Goal: Transaction & Acquisition: Purchase product/service

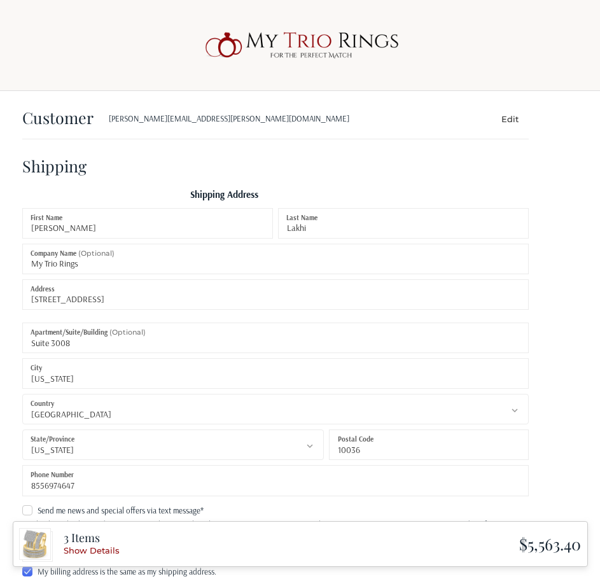
select select "US"
select select "NY"
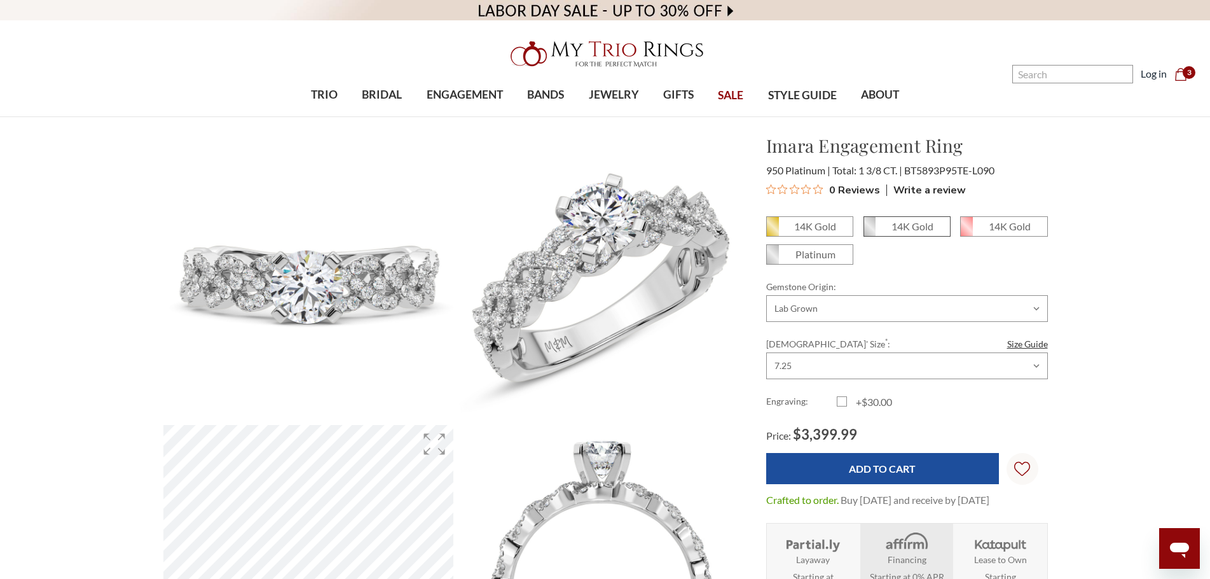
click at [916, 223] on em "14K Gold" at bounding box center [913, 226] width 42 height 12
click at [870, 231] on input "14K Gold" at bounding box center [869, 231] width 1 height 1
radio input "true"
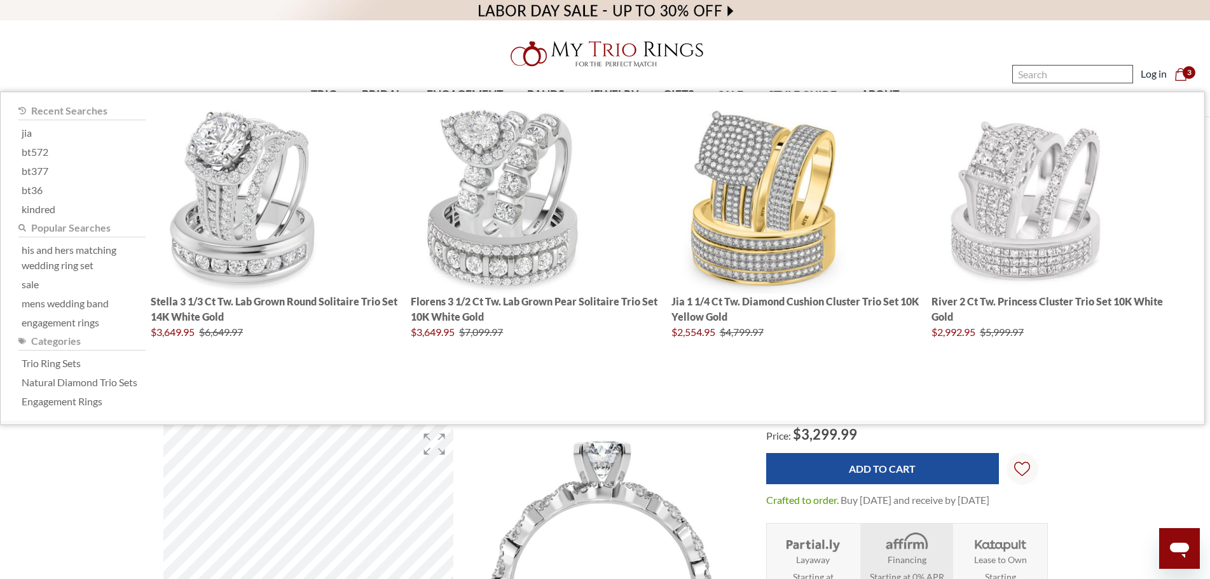
click at [1065, 65] on input "Search" at bounding box center [1073, 74] width 121 height 18
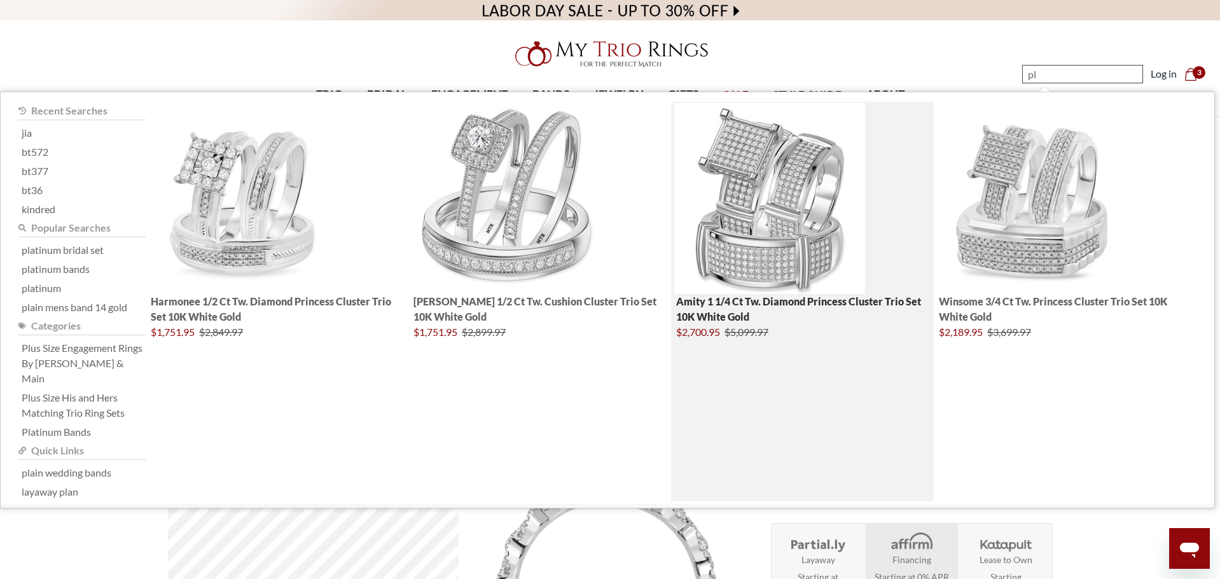
type input "pl"
click at [770, 174] on img "; Total Products 4" at bounding box center [769, 198] width 191 height 191
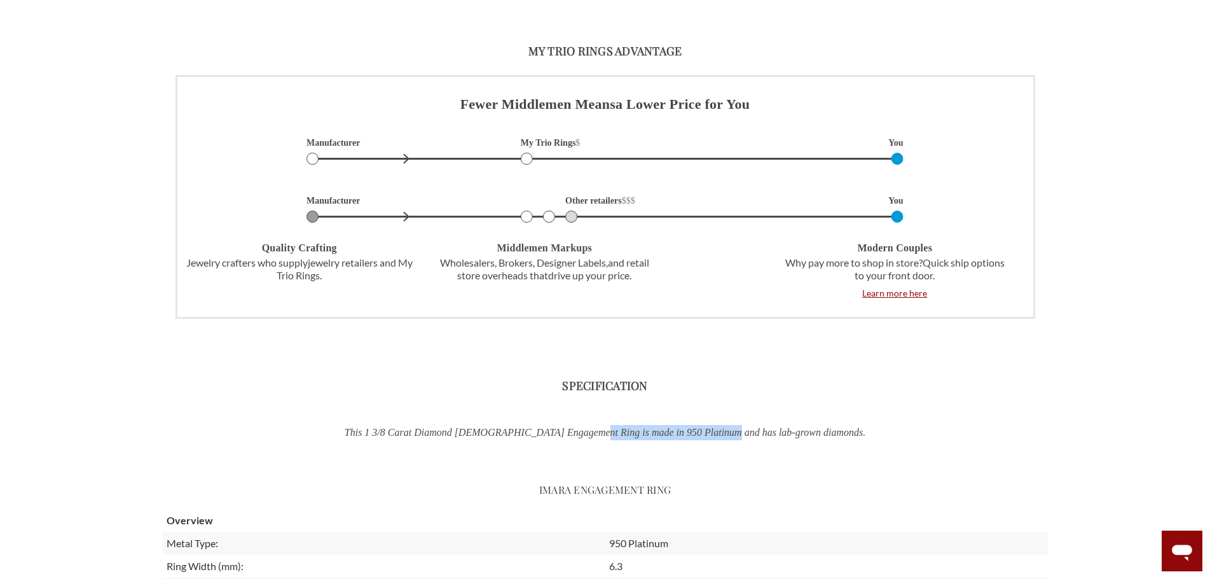
drag, startPoint x: 617, startPoint y: 434, endPoint x: 764, endPoint y: 429, distance: 147.0
click at [764, 429] on p "This 1 3/8 Carat Diamond Ladies Engagement Ring is made in 950 Platinum and has…" at bounding box center [606, 432] width 664 height 15
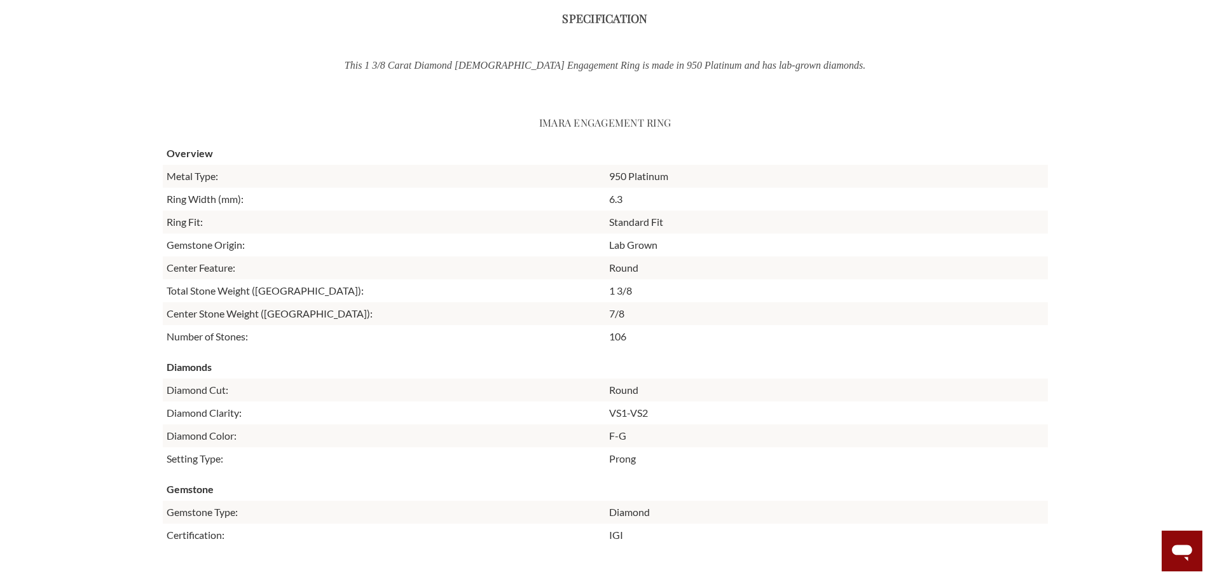
scroll to position [1827, 0]
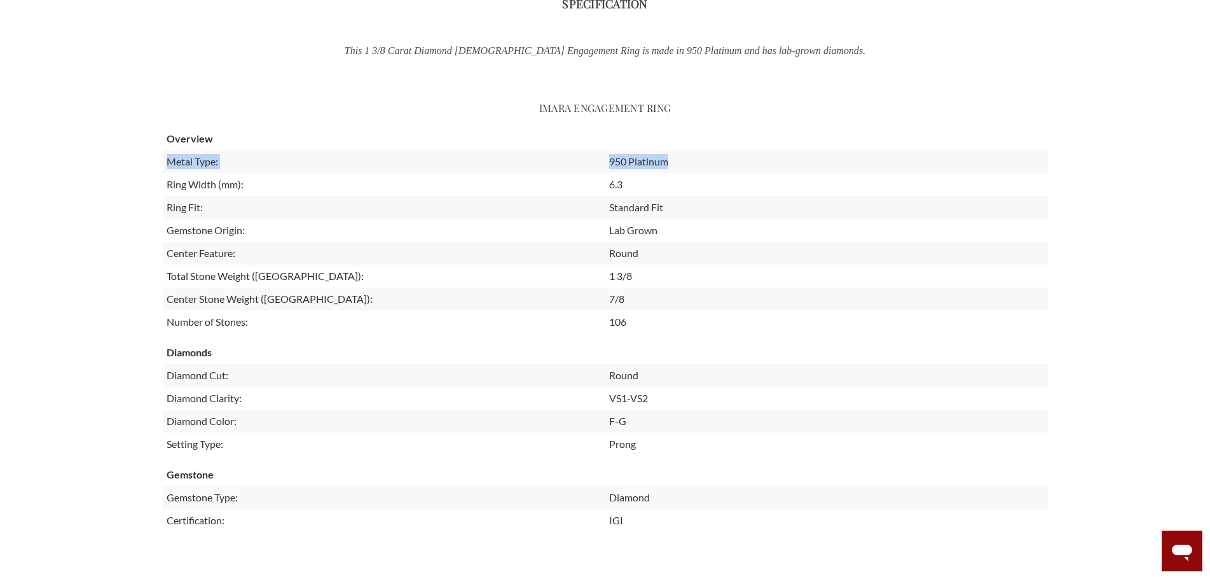
drag, startPoint x: 707, startPoint y: 166, endPoint x: 163, endPoint y: 155, distance: 543.3
click at [163, 155] on tr "Metal Type: 950 Platinum" at bounding box center [605, 161] width 885 height 23
click at [229, 158] on td "Metal Type:" at bounding box center [384, 161] width 443 height 23
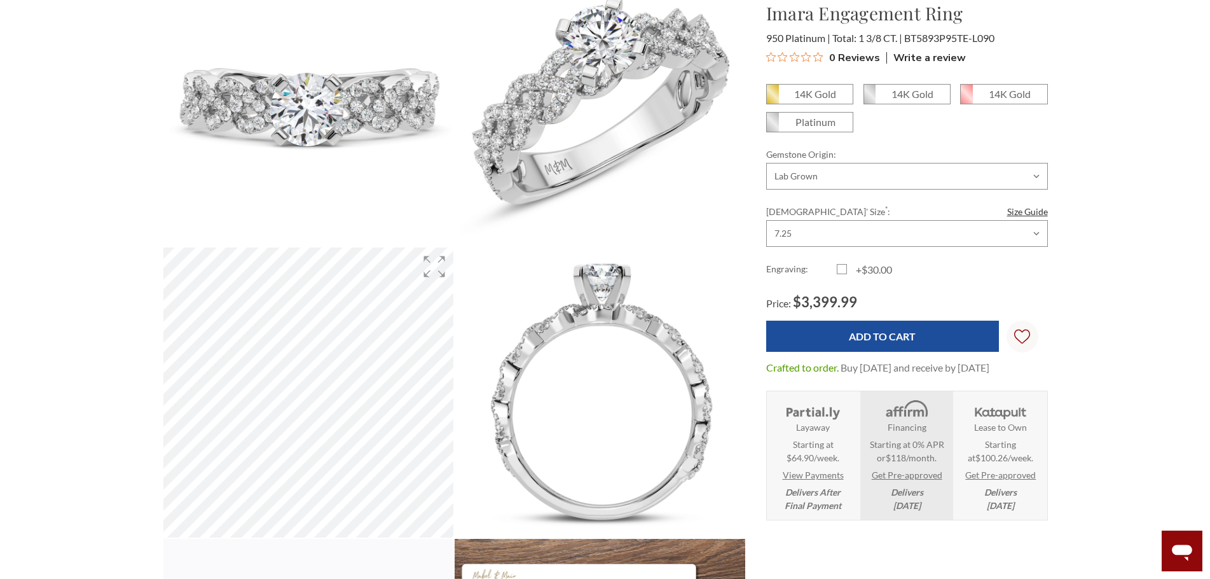
scroll to position [0, 0]
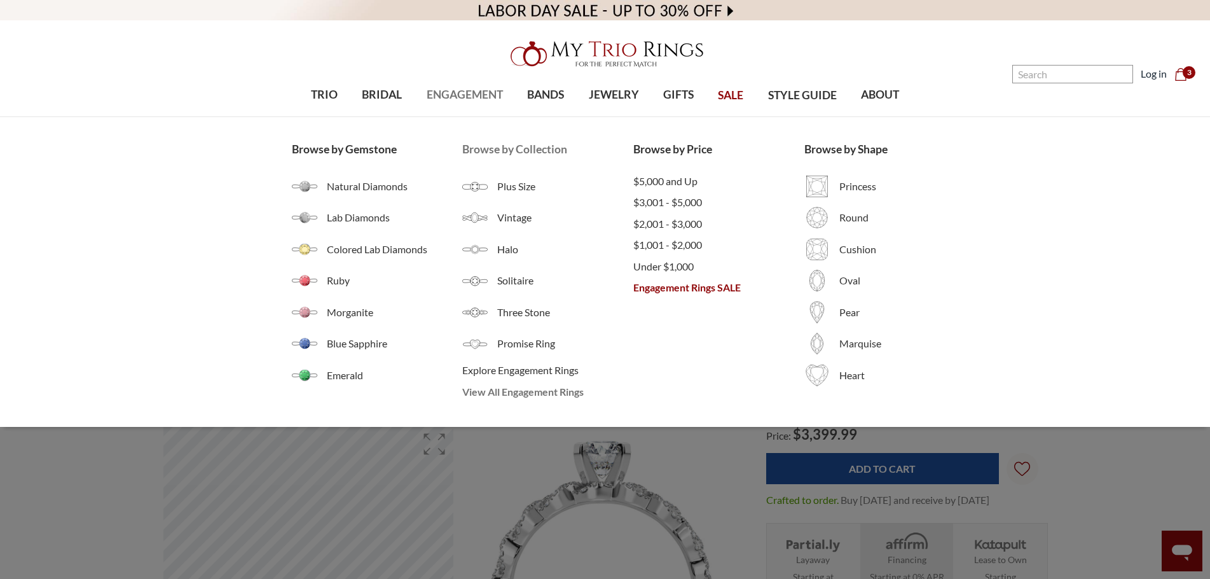
click at [536, 387] on span "View All Engagement Rings" at bounding box center [547, 391] width 171 height 15
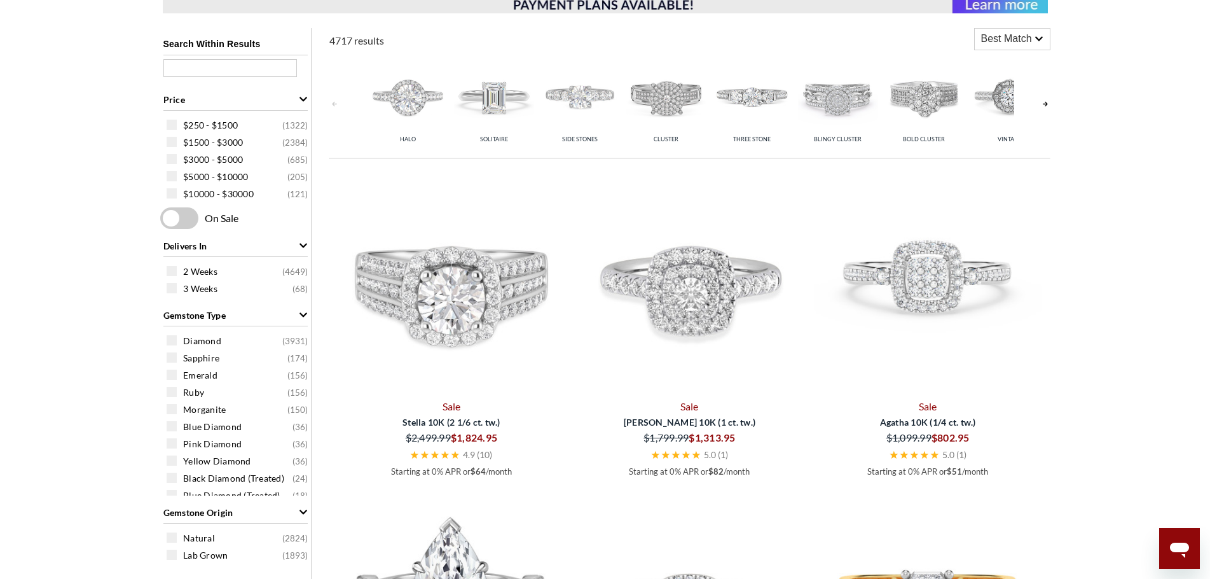
scroll to position [763, 0]
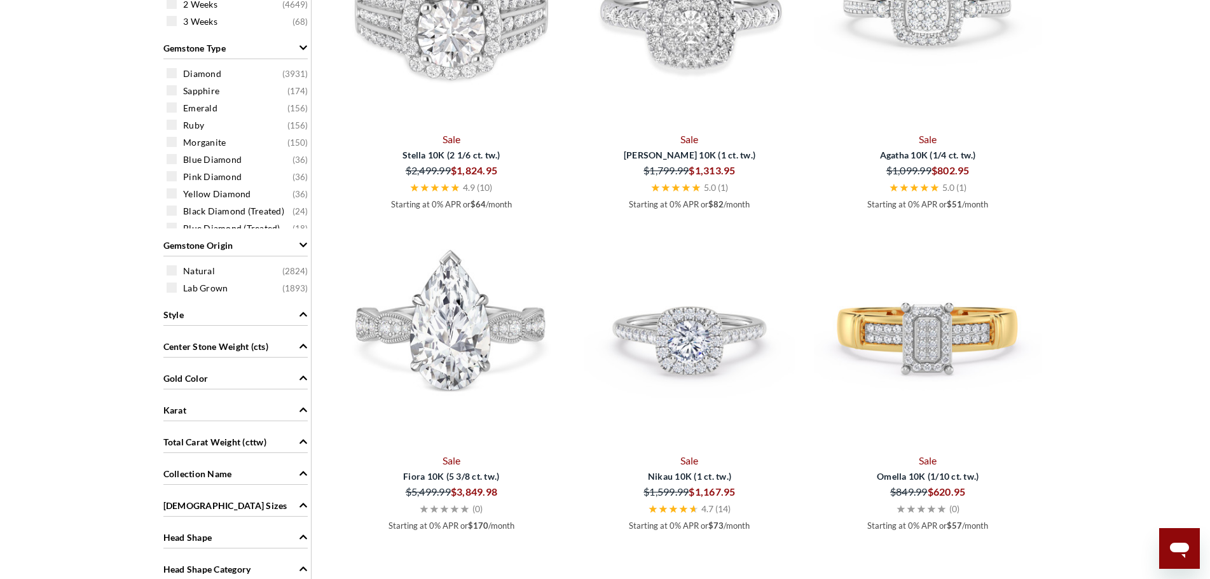
click at [192, 404] on div "Karat" at bounding box center [235, 409] width 144 height 24
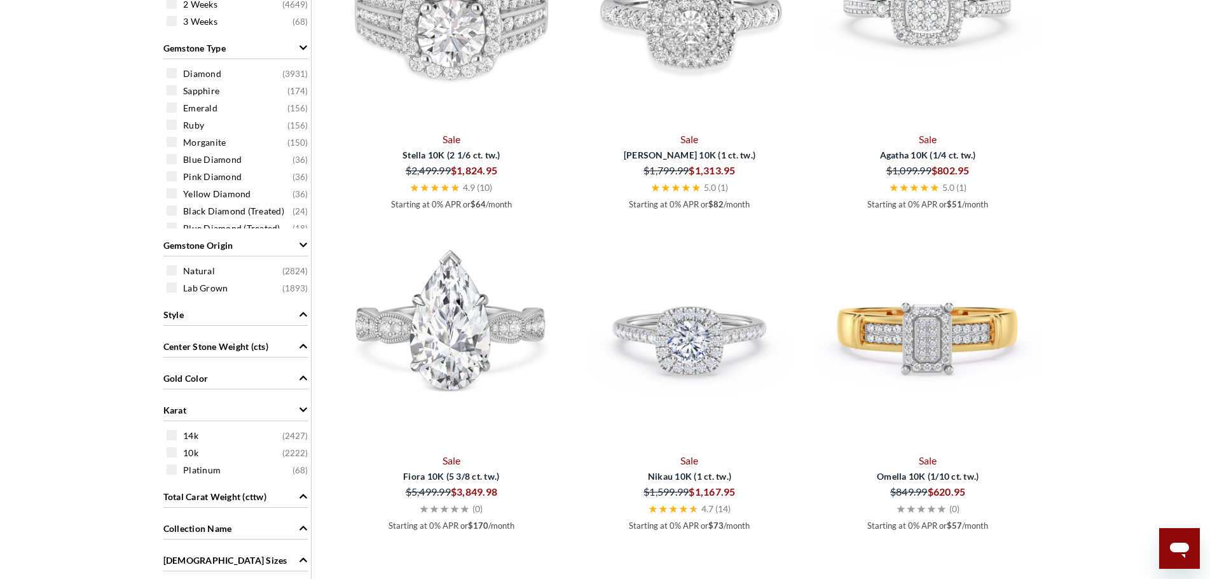
click at [211, 375] on div "Gold Color" at bounding box center [235, 377] width 144 height 24
click at [170, 374] on span "Gold Color" at bounding box center [185, 377] width 45 height 13
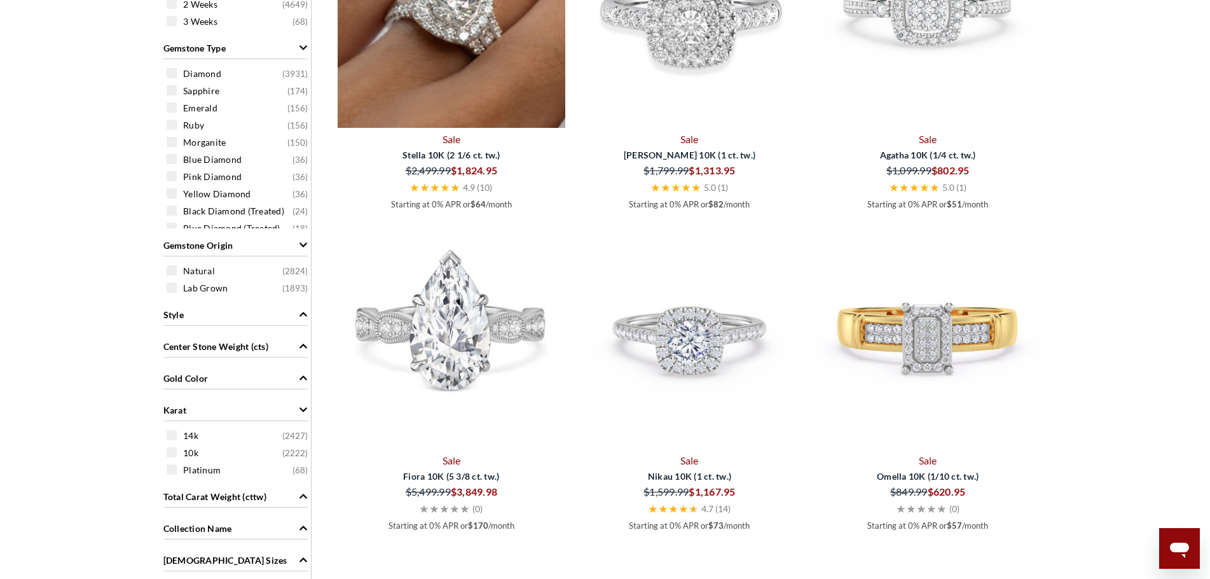
scroll to position [0, 0]
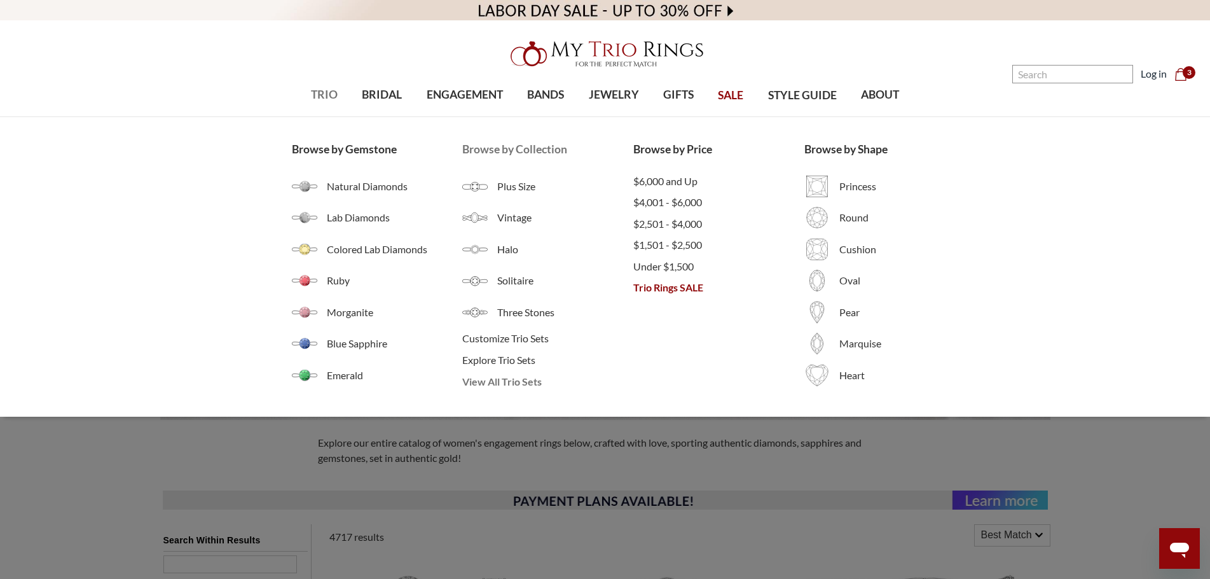
click at [529, 383] on span "View All Trio Sets" at bounding box center [547, 381] width 171 height 15
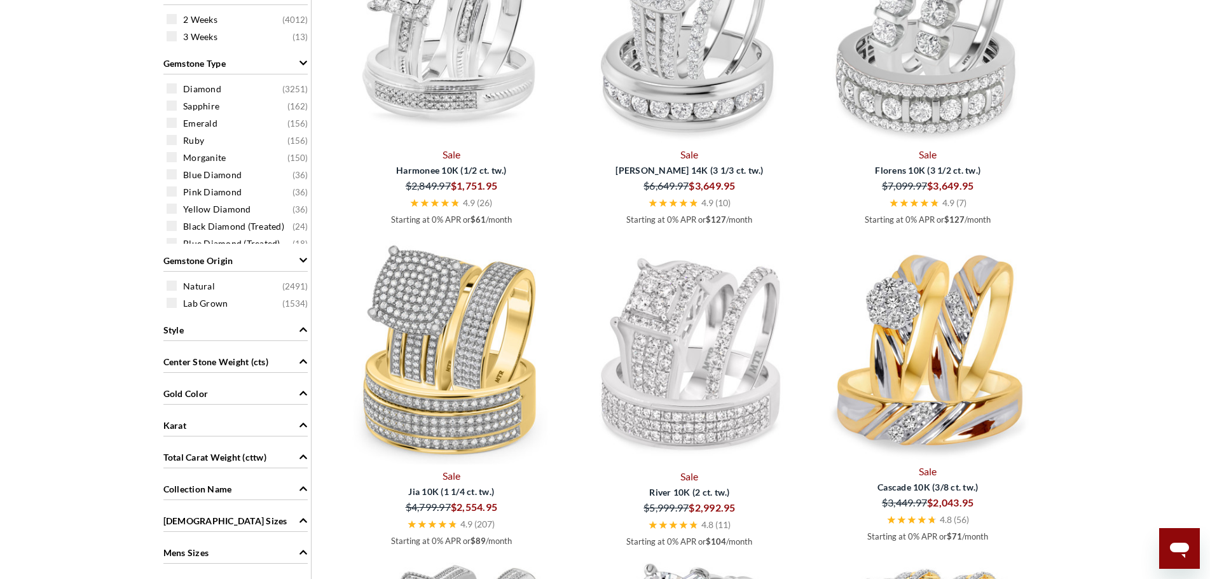
scroll to position [191, 0]
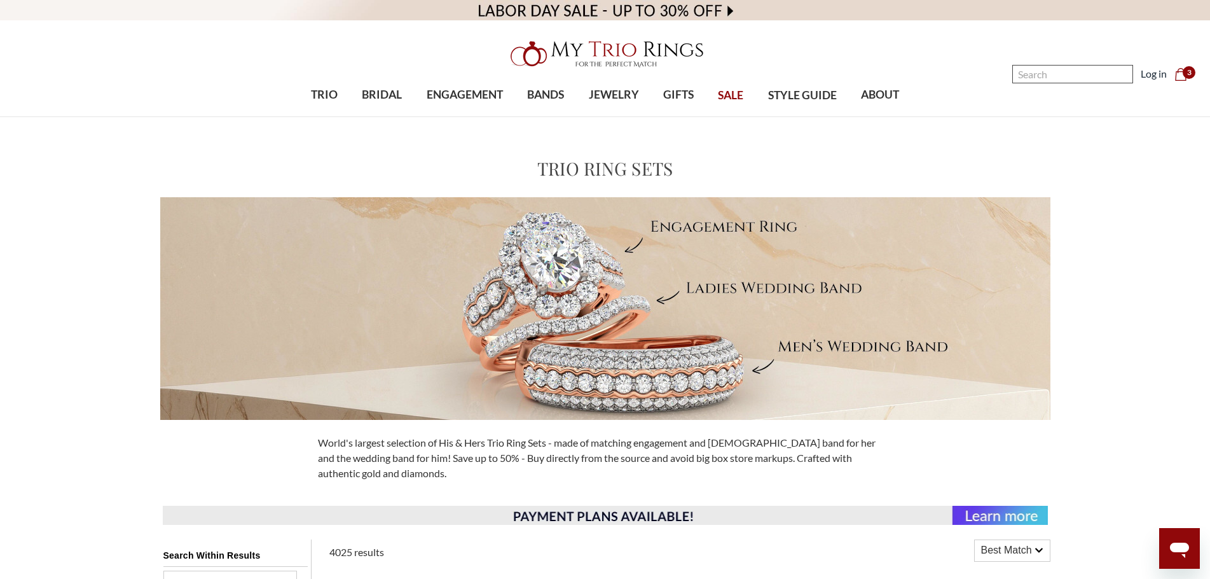
click at [1063, 66] on input "Search" at bounding box center [1073, 74] width 121 height 18
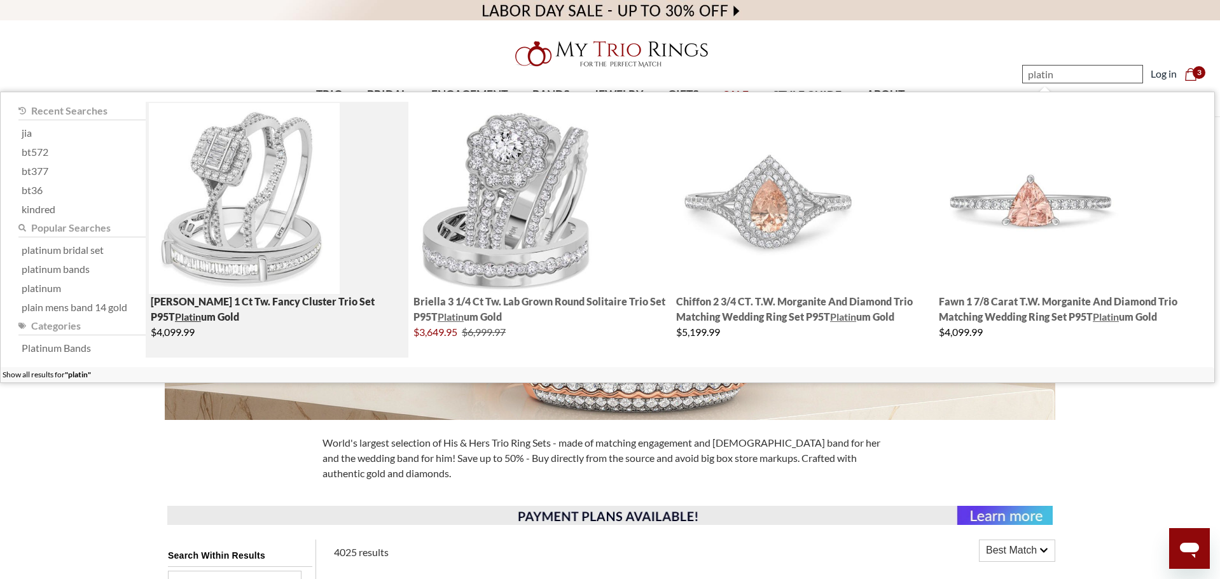
type input "platin"
click at [259, 184] on img "; Total Products 4" at bounding box center [244, 198] width 191 height 191
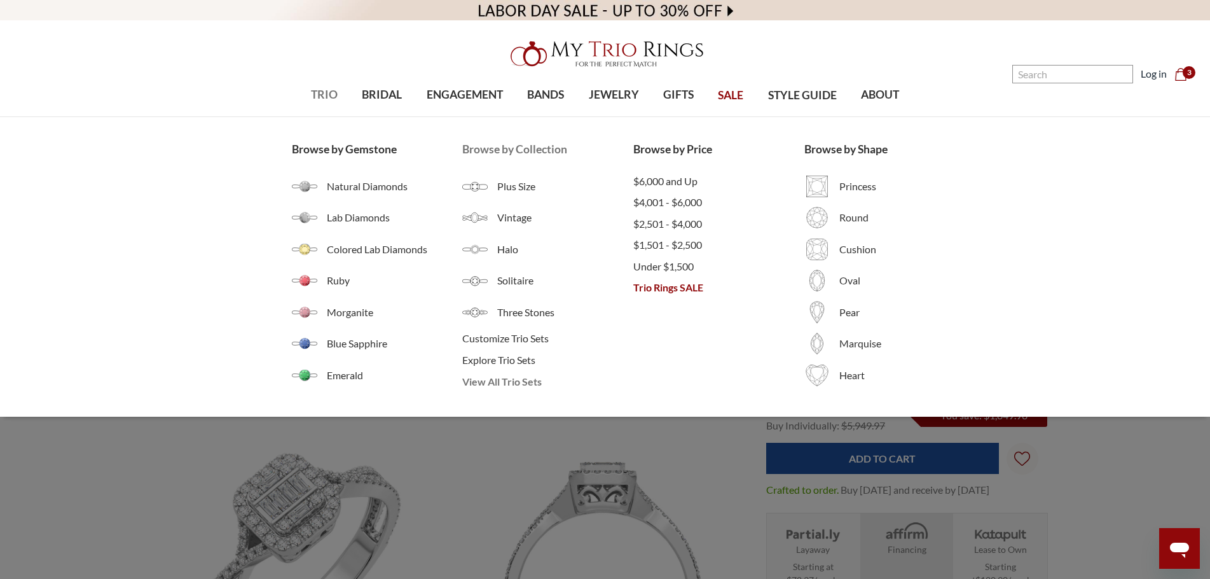
click at [494, 378] on span "View All Trio Sets" at bounding box center [547, 381] width 171 height 15
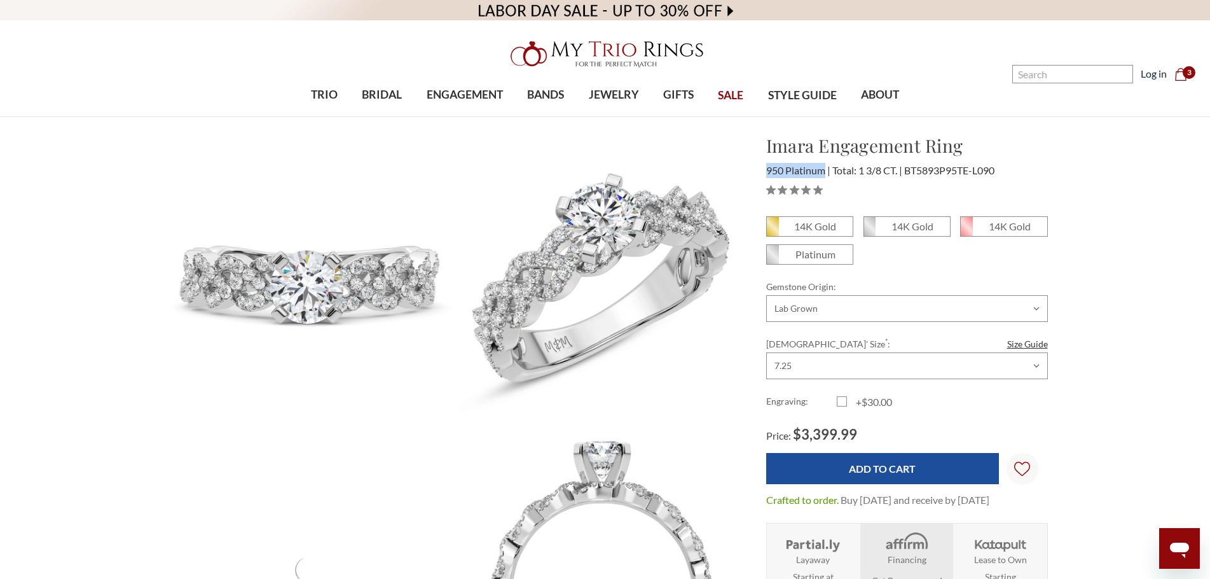
click at [766, 174] on span "950 Platinum" at bounding box center [798, 170] width 64 height 12
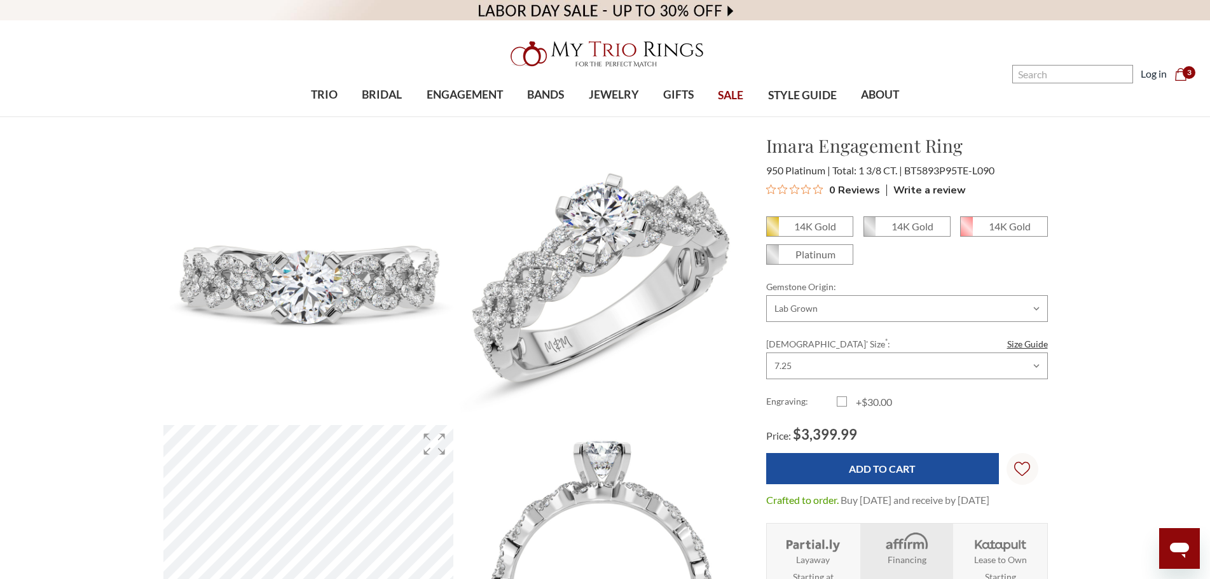
drag, startPoint x: 823, startPoint y: 174, endPoint x: 761, endPoint y: 174, distance: 61.7
click at [761, 174] on div "Imara Engagement Ring $3,399.99 950 Platinum Total: 1 3/8 CT. BT5893P95TE-L090" at bounding box center [907, 166] width 302 height 69
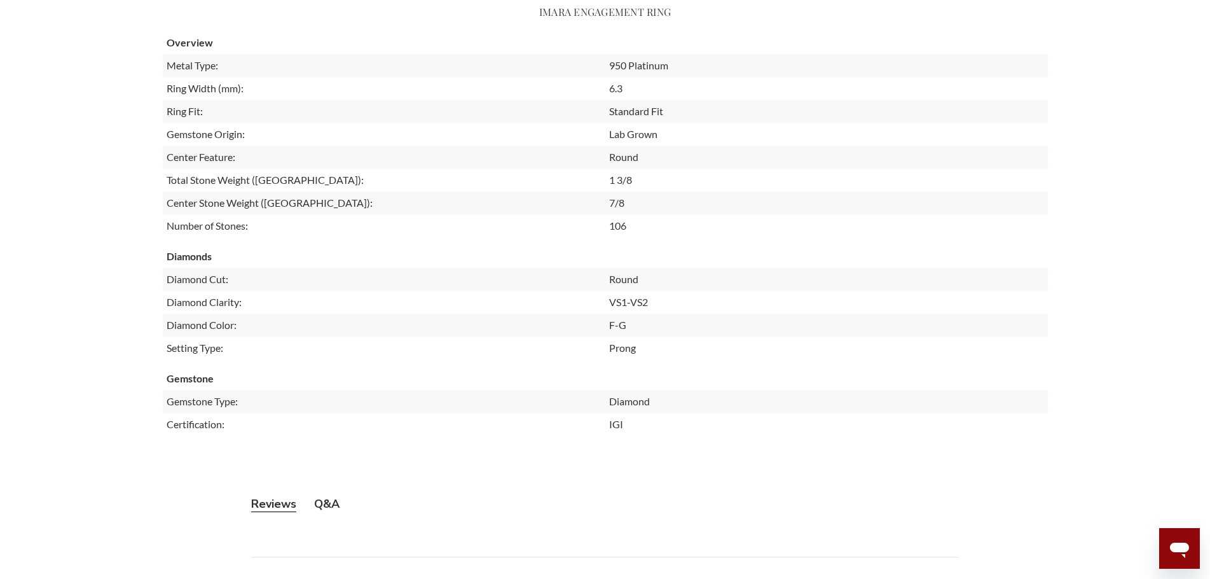
scroll to position [1541, 0]
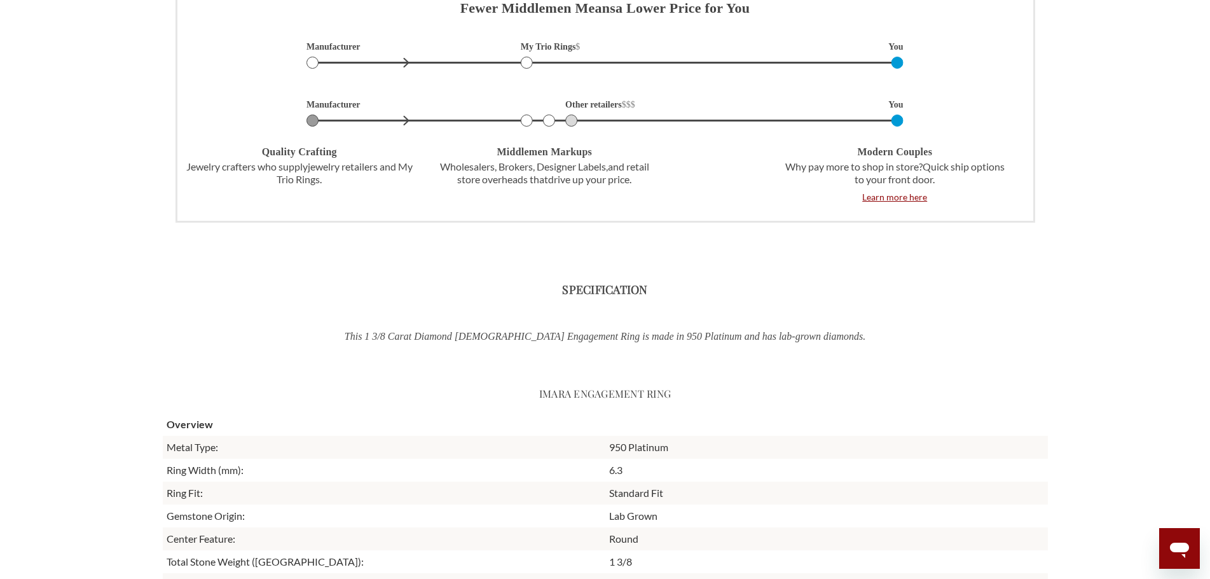
drag, startPoint x: 690, startPoint y: 428, endPoint x: 668, endPoint y: 434, distance: 23.0
click at [668, 434] on th "Overview" at bounding box center [605, 424] width 885 height 23
drag, startPoint x: 672, startPoint y: 445, endPoint x: 600, endPoint y: 446, distance: 71.2
click at [600, 446] on tr "Metal Type: 950 Platinum" at bounding box center [605, 447] width 885 height 23
click at [1079, 311] on main "Home Engagement Rings Lab Grown Diamond Engagement Rings Imara 1 3/8 ct tw. Lab…" at bounding box center [605, 365] width 1210 height 3548
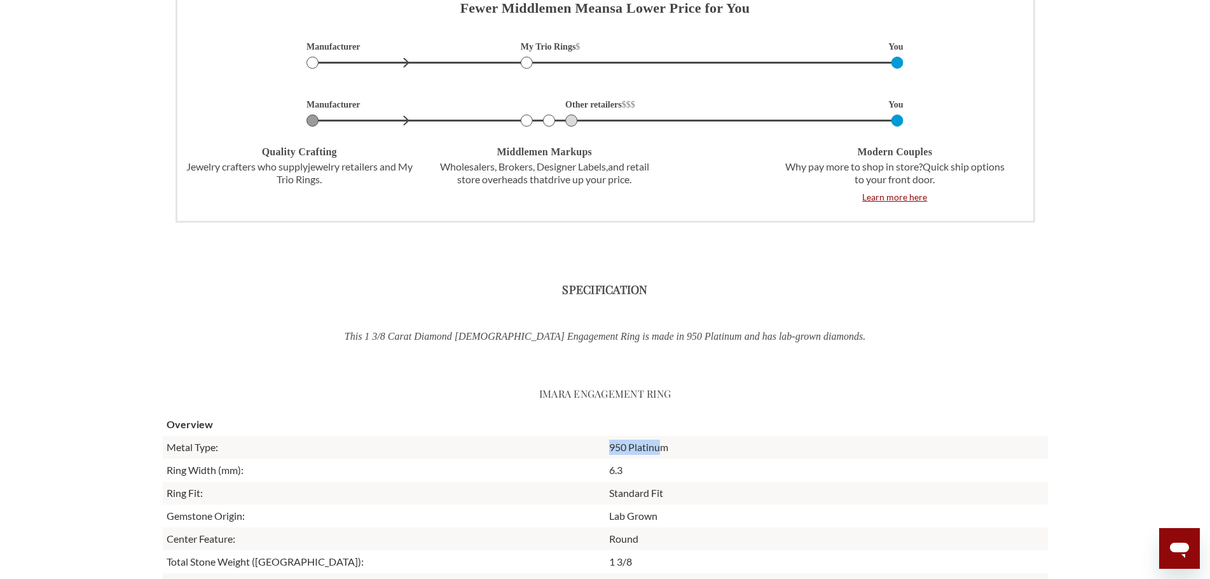
drag, startPoint x: 659, startPoint y: 453, endPoint x: 583, endPoint y: 454, distance: 75.7
click at [583, 454] on tr "Metal Type: 950 Platinum" at bounding box center [605, 447] width 885 height 23
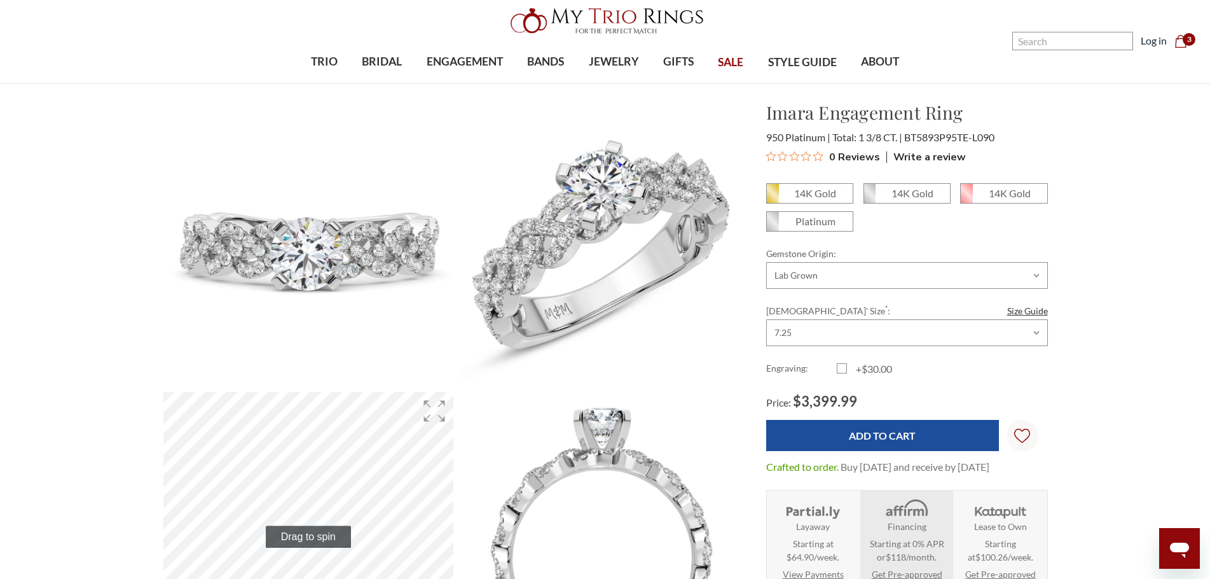
scroll to position [15, 0]
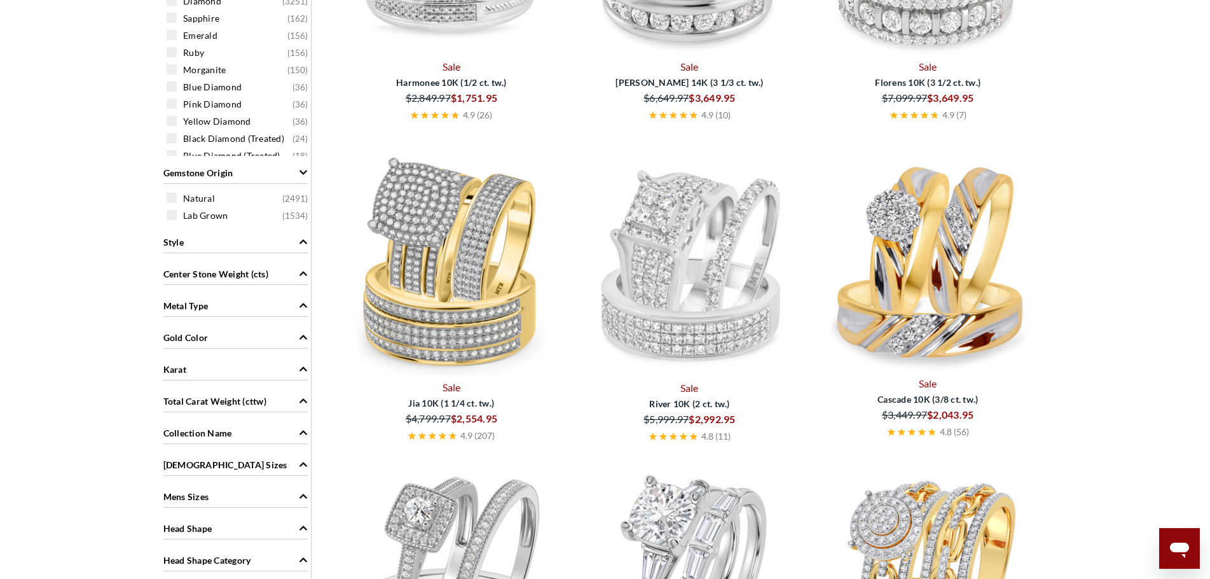
scroll to position [954, 0]
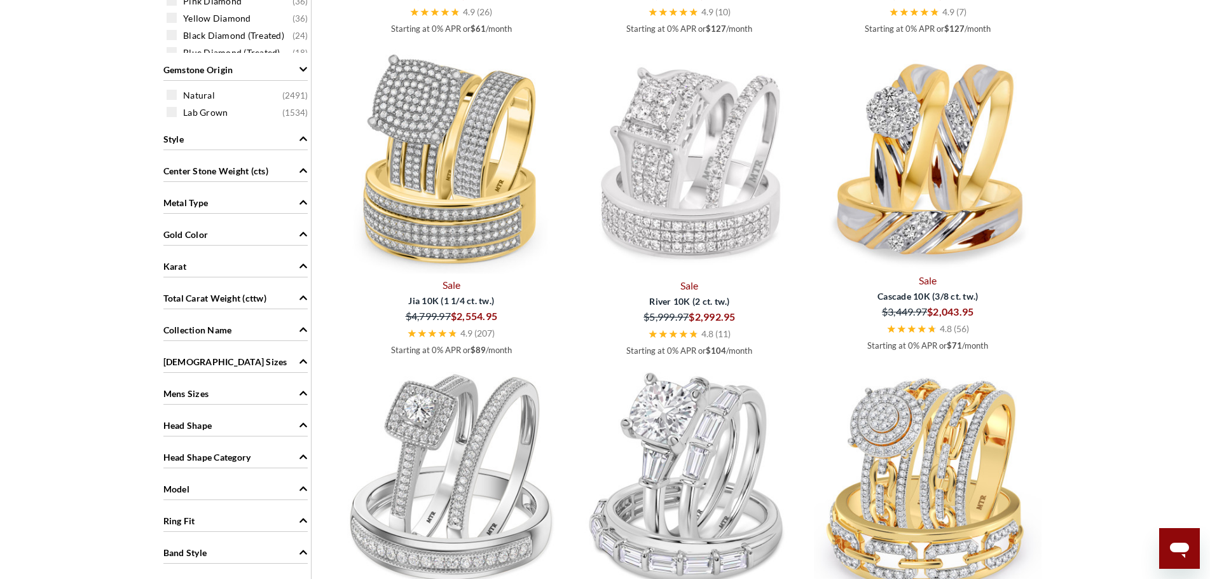
click at [197, 202] on span "Metal Type" at bounding box center [185, 202] width 45 height 13
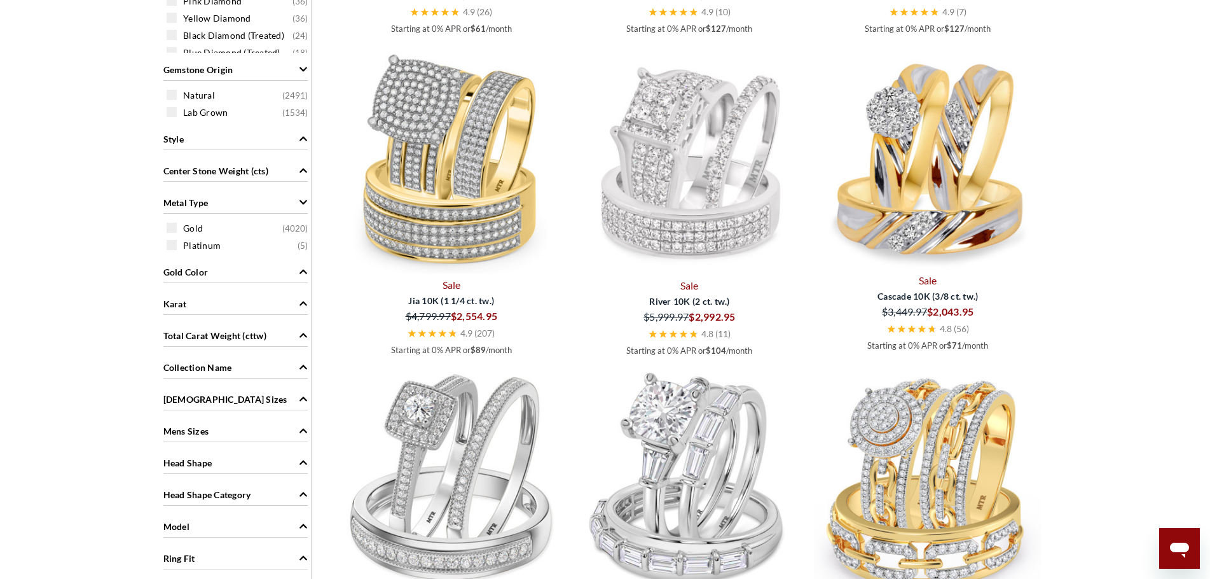
click at [203, 269] on span "Gold Color" at bounding box center [185, 271] width 45 height 13
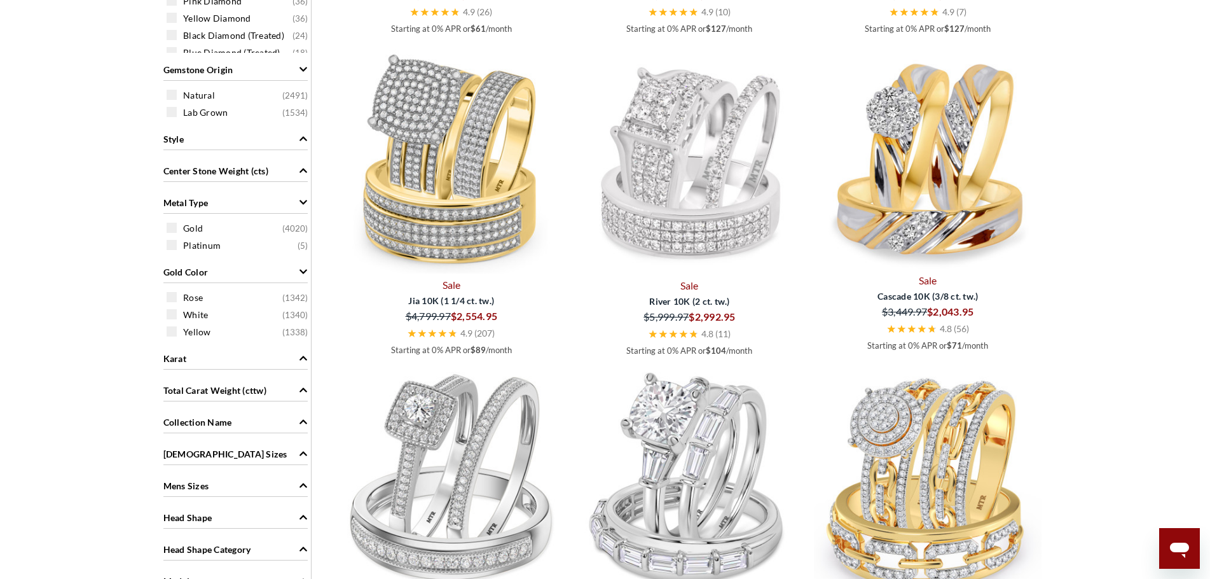
click at [228, 359] on div "Karat" at bounding box center [235, 357] width 144 height 24
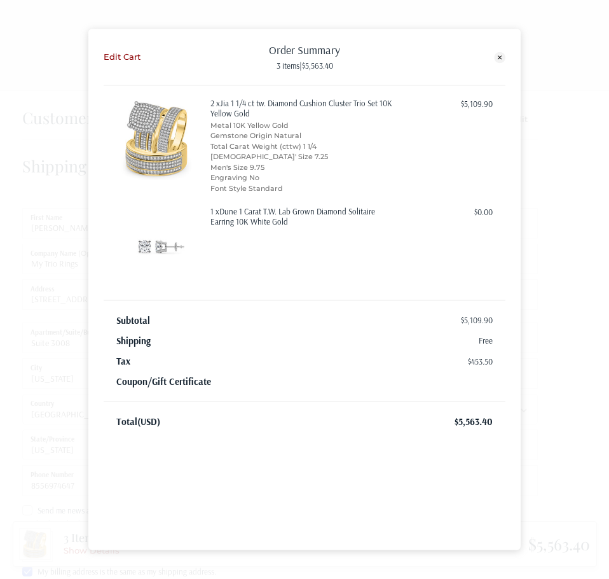
select select "US"
select select "NY"
